Goal: Information Seeking & Learning: Learn about a topic

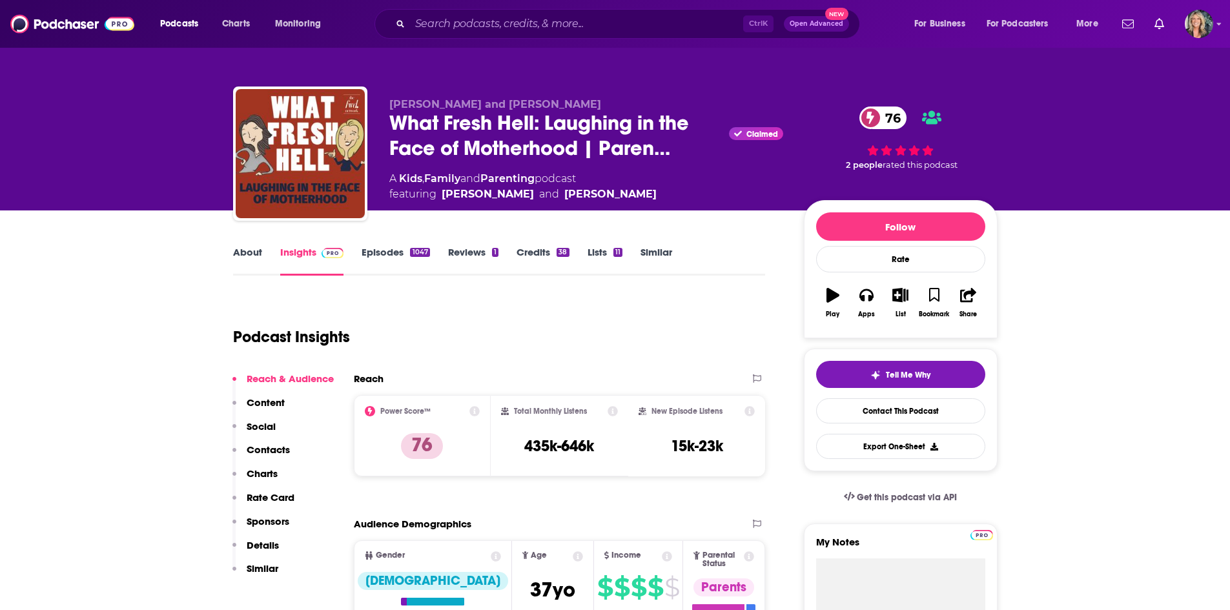
click at [378, 250] on link "Episodes 1047" at bounding box center [396, 261] width 68 height 30
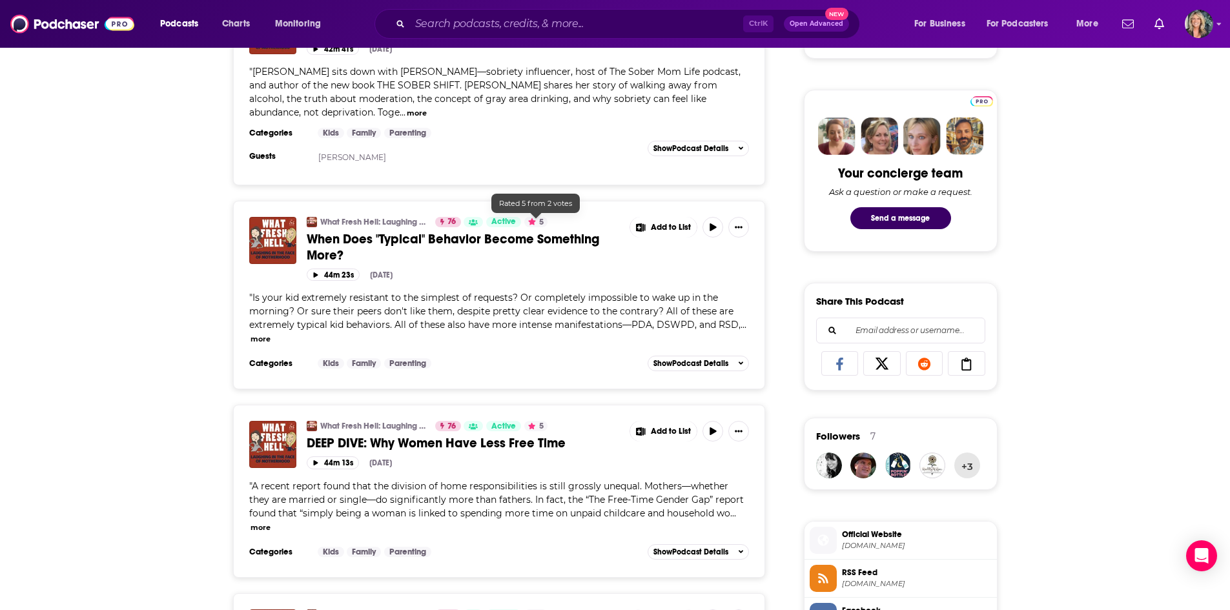
scroll to position [581, 0]
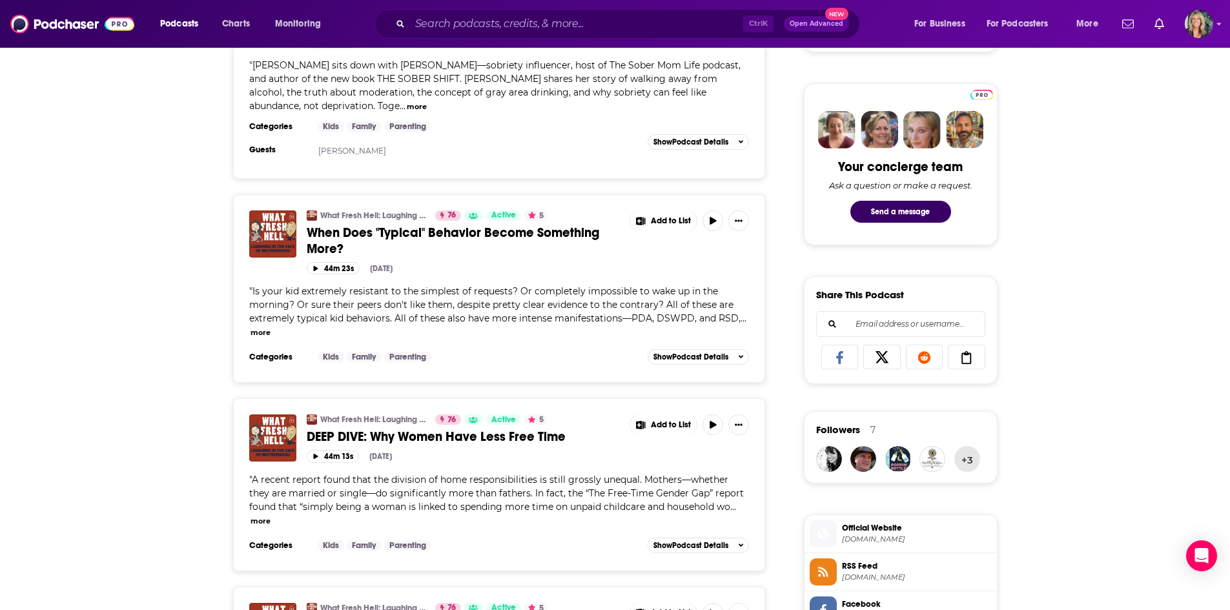
click at [264, 329] on button "more" at bounding box center [260, 332] width 20 height 11
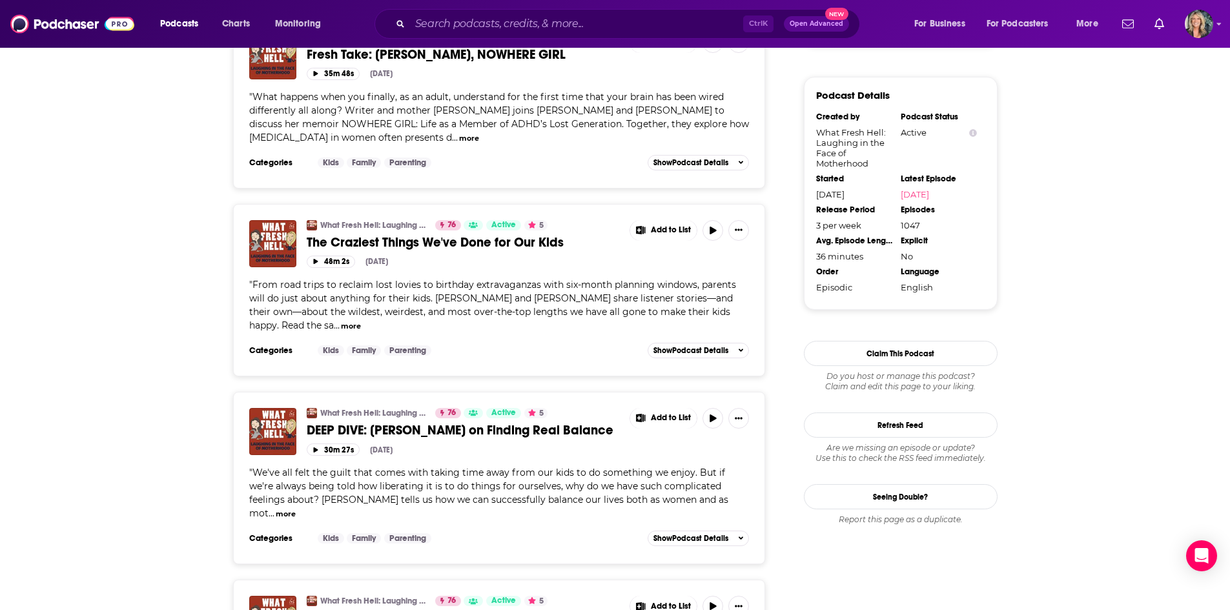
scroll to position [1356, 0]
click at [361, 320] on button "more" at bounding box center [351, 325] width 20 height 11
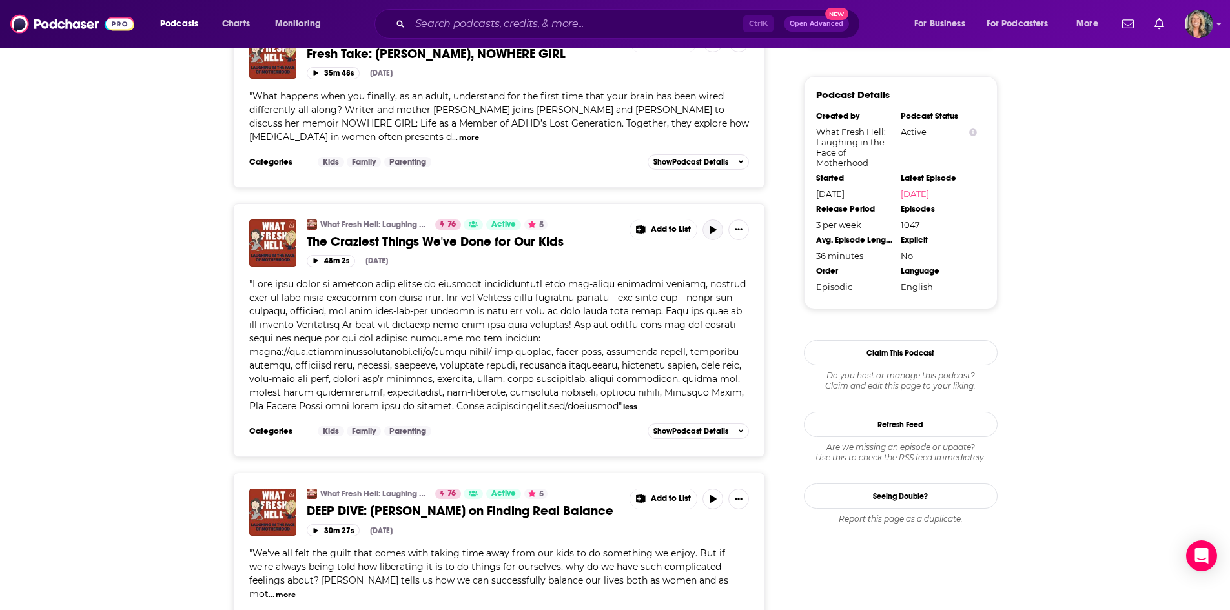
click at [714, 226] on icon "button" at bounding box center [713, 230] width 10 height 8
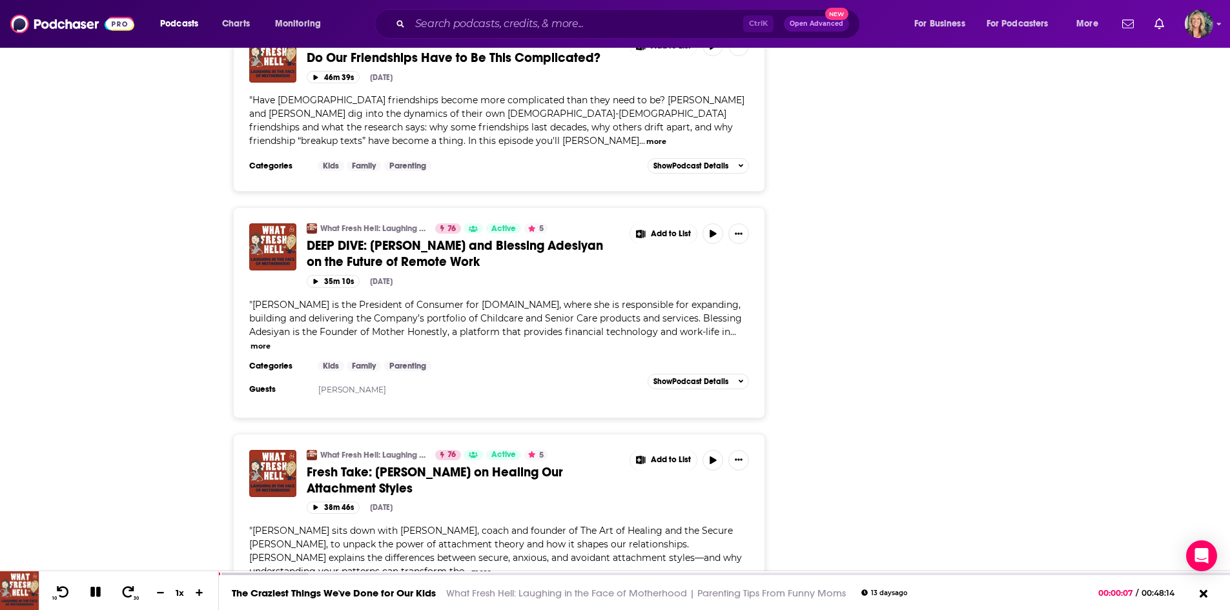
scroll to position [2389, 0]
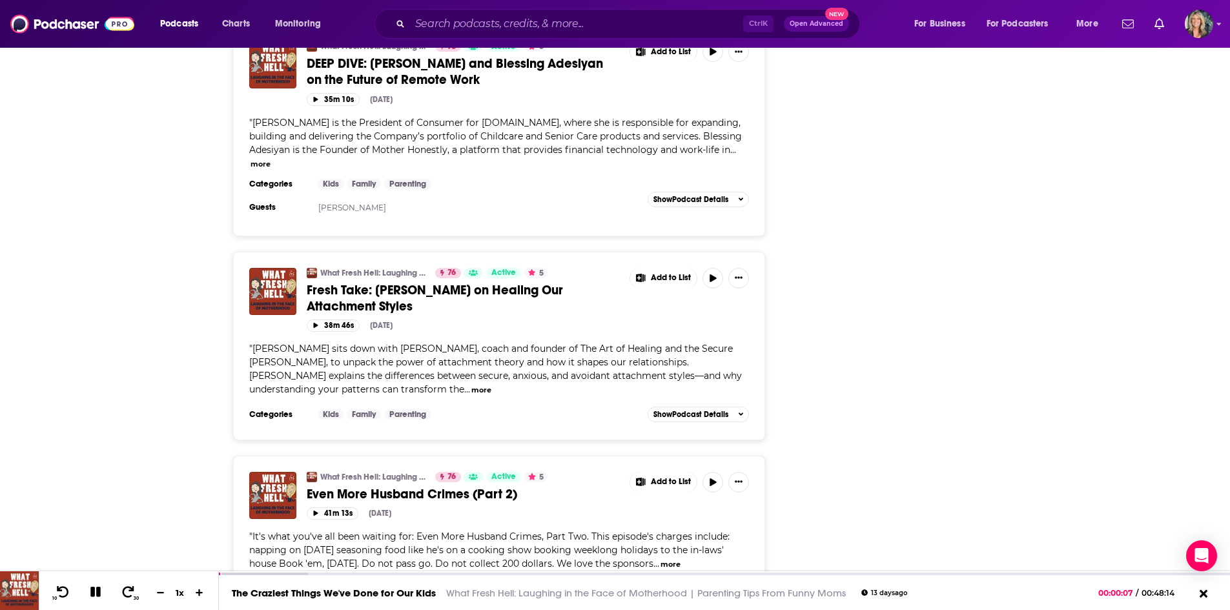
click at [952, 258] on div "Follow Rate Play Apps List Bookmark Share Tell Me Why Contact This Podcast Expo…" at bounding box center [901, 597] width 194 height 5572
